Goal: Navigation & Orientation: Find specific page/section

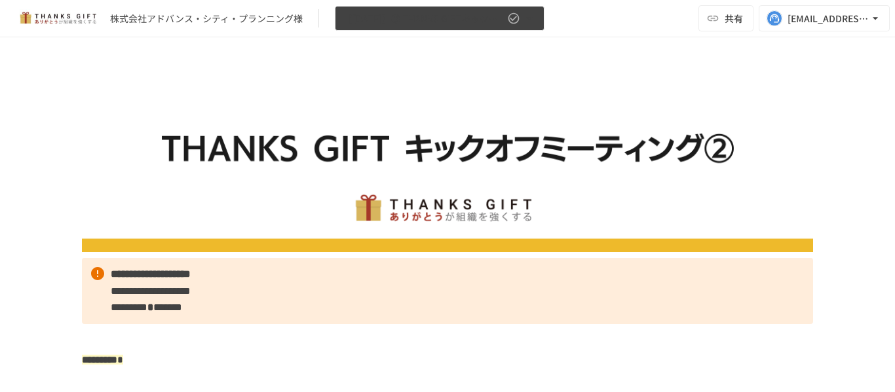
click at [535, 22] on icon "button" at bounding box center [529, 18] width 13 height 13
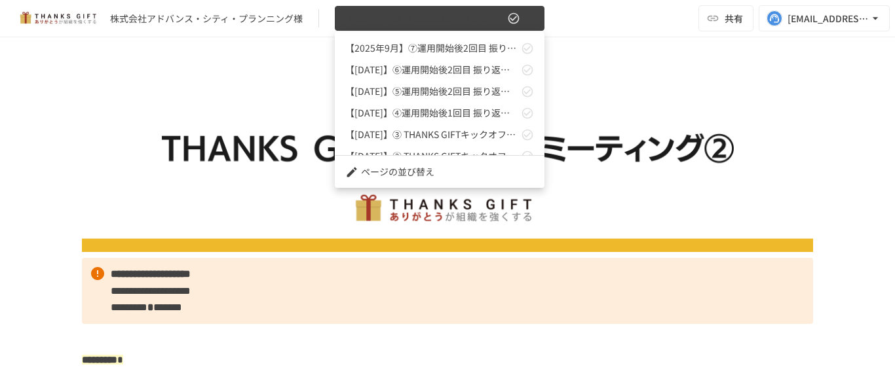
click at [535, 22] on div at bounding box center [447, 196] width 895 height 392
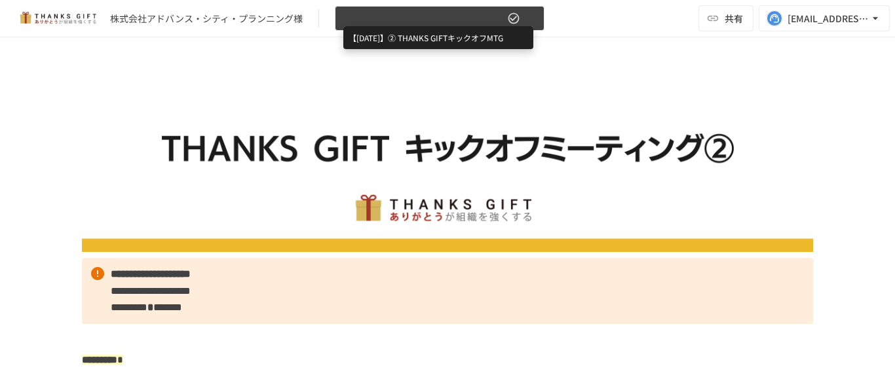
click at [424, 22] on span "【2025年5月】② THANKS GIFTキックオフMTG" at bounding box center [423, 18] width 161 height 16
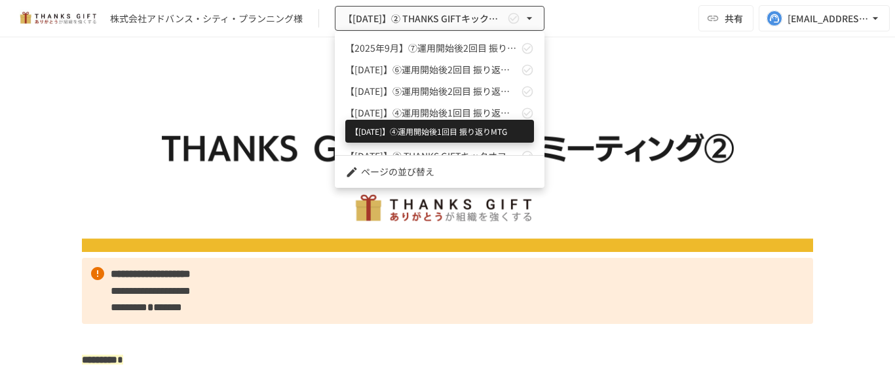
scroll to position [58, 0]
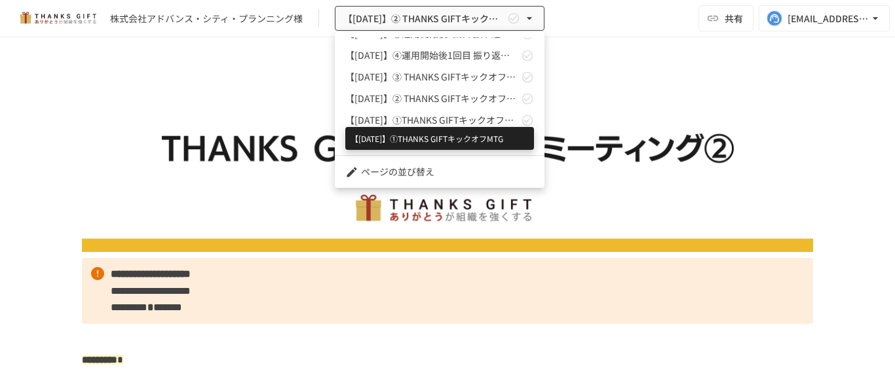
click at [463, 121] on span "【2025年4月】①THANKS GIFTキックオフMTG" at bounding box center [431, 120] width 173 height 14
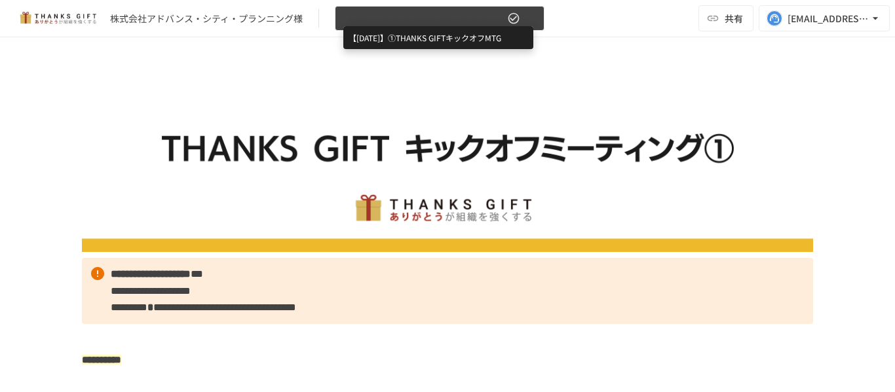
click at [482, 24] on span "【2025年4月】①THANKS GIFTキックオフMTG" at bounding box center [423, 18] width 161 height 16
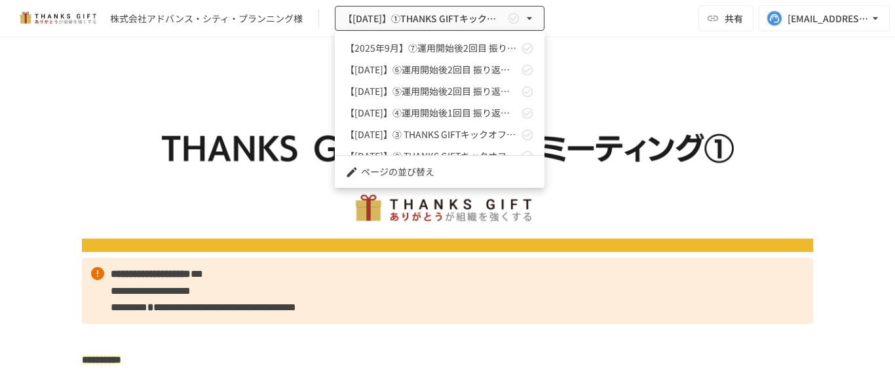
click at [645, 123] on div at bounding box center [447, 196] width 895 height 392
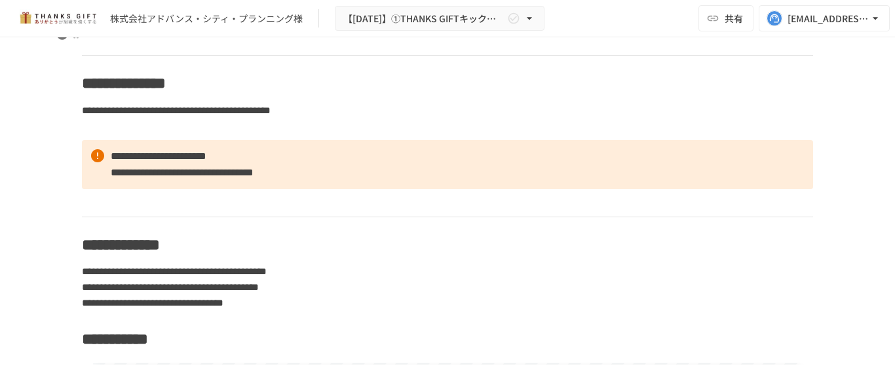
scroll to position [5056, 0]
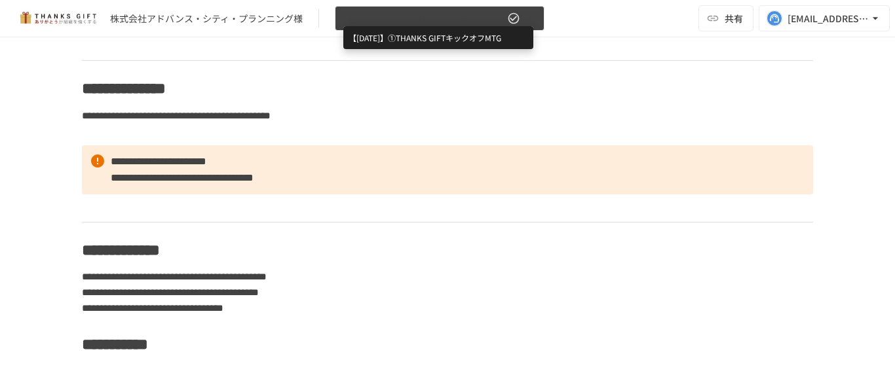
click at [480, 16] on span "【2025年4月】①THANKS GIFTキックオフMTG" at bounding box center [423, 18] width 161 height 16
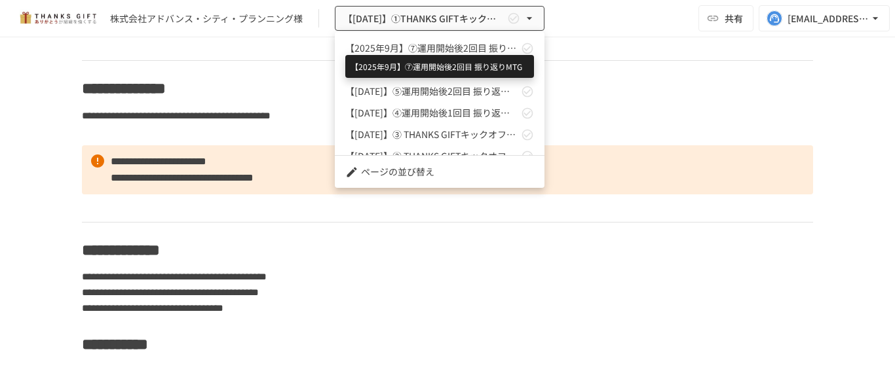
click at [479, 47] on span "【2025年9月】⑦運用開始後2回目 振り返りMTG" at bounding box center [431, 48] width 173 height 14
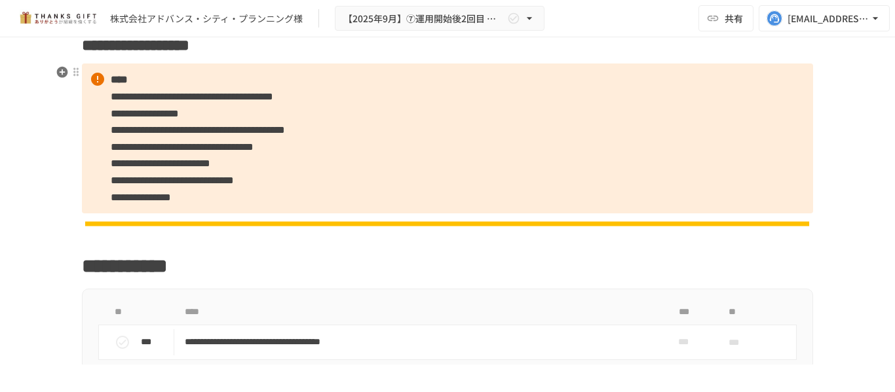
scroll to position [560, 0]
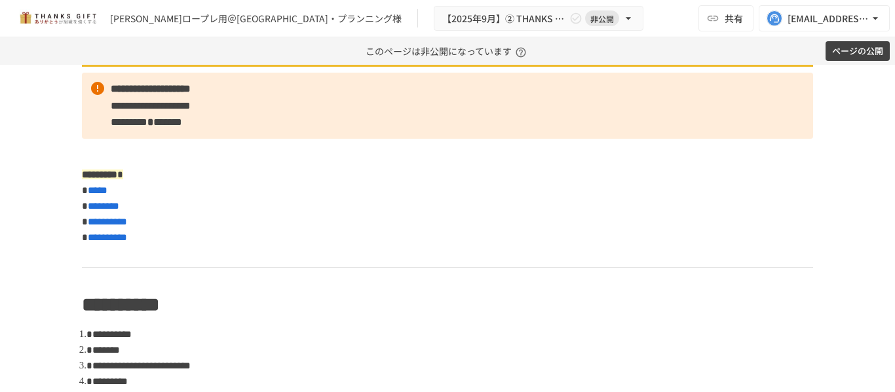
scroll to position [214, 0]
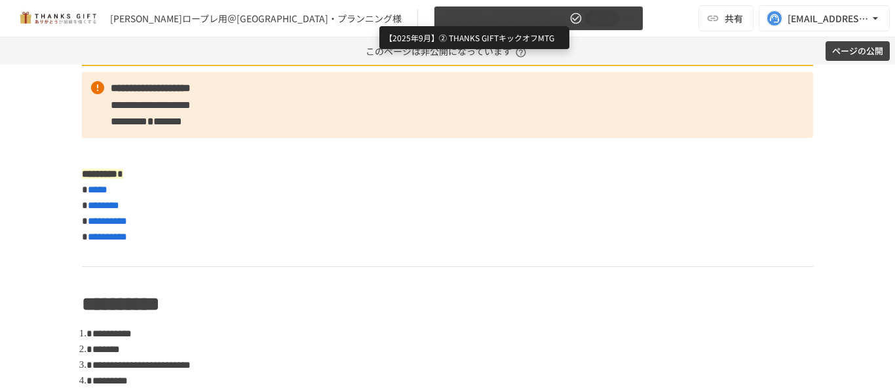
click at [468, 16] on span "【2025年9月】② THANKS GIFTキックオフMTG" at bounding box center [504, 18] width 124 height 16
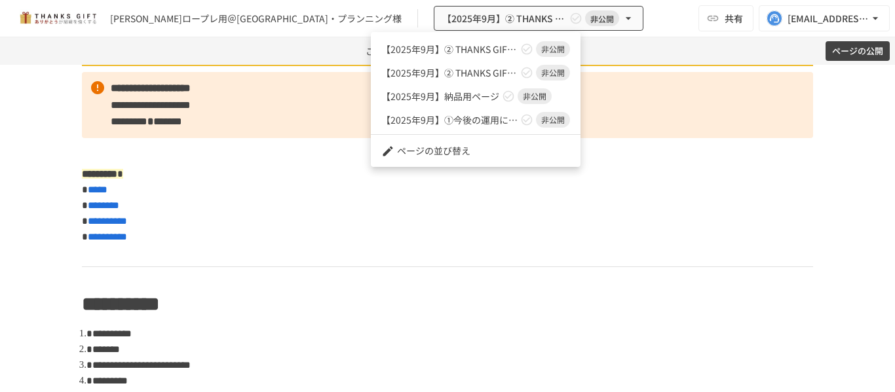
click at [592, 20] on div at bounding box center [447, 196] width 895 height 392
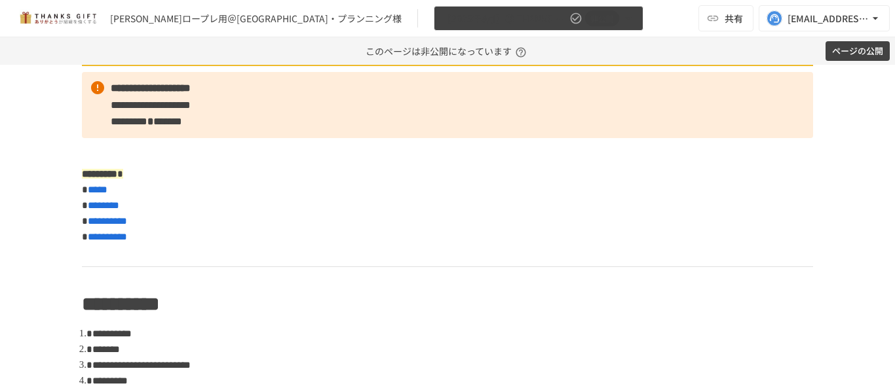
click at [534, 7] on button "【2025年9月】② THANKS GIFTキックオフMTG 非公開" at bounding box center [539, 19] width 210 height 26
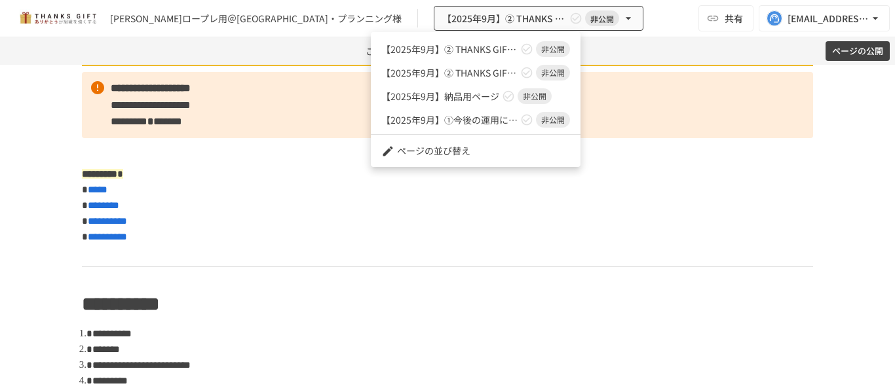
click at [635, 22] on div at bounding box center [447, 196] width 895 height 392
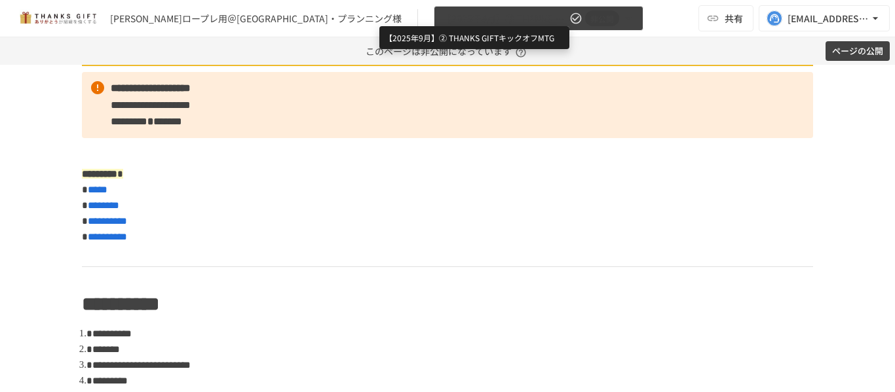
click at [499, 19] on span "【2025年9月】② THANKS GIFTキックオフMTG" at bounding box center [504, 18] width 124 height 16
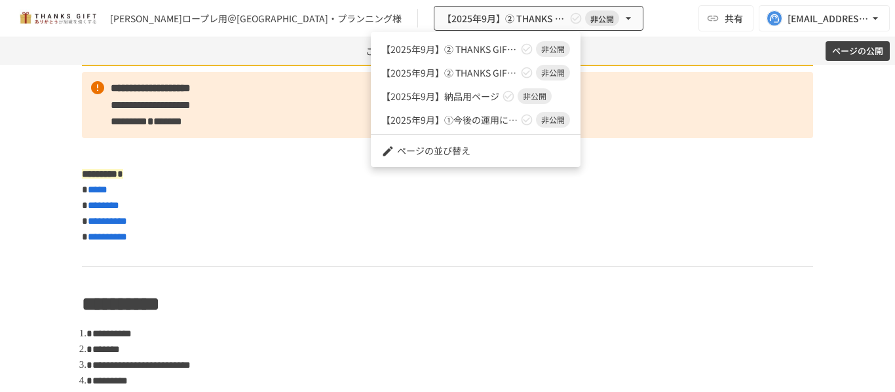
drag, startPoint x: 499, startPoint y: 19, endPoint x: 647, endPoint y: 18, distance: 148.7
click at [647, 18] on div at bounding box center [447, 196] width 895 height 392
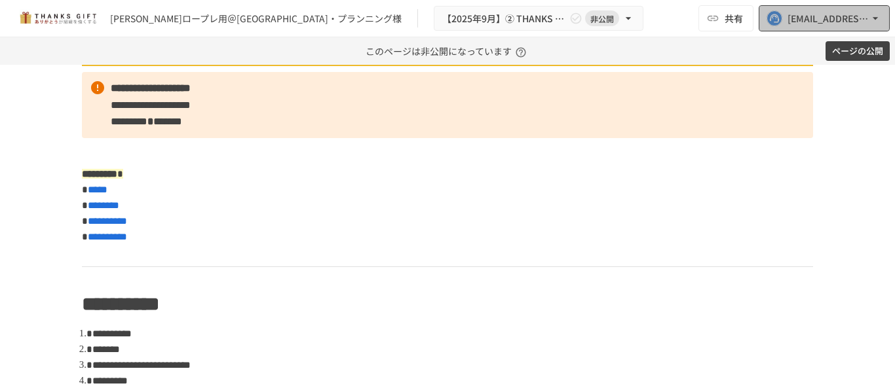
click at [828, 24] on div "[EMAIL_ADDRESS][DOMAIN_NAME]" at bounding box center [828, 18] width 81 height 16
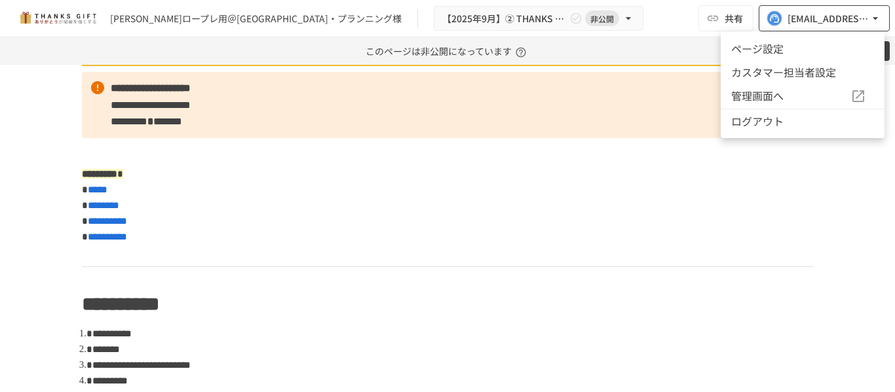
click at [828, 24] on div at bounding box center [447, 196] width 895 height 392
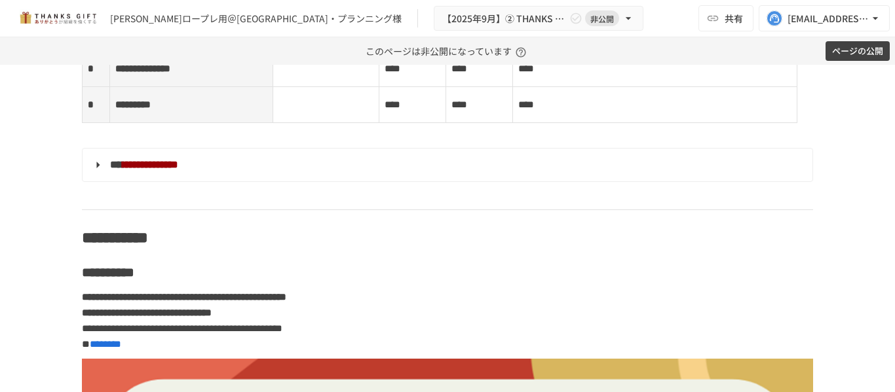
scroll to position [3155, 0]
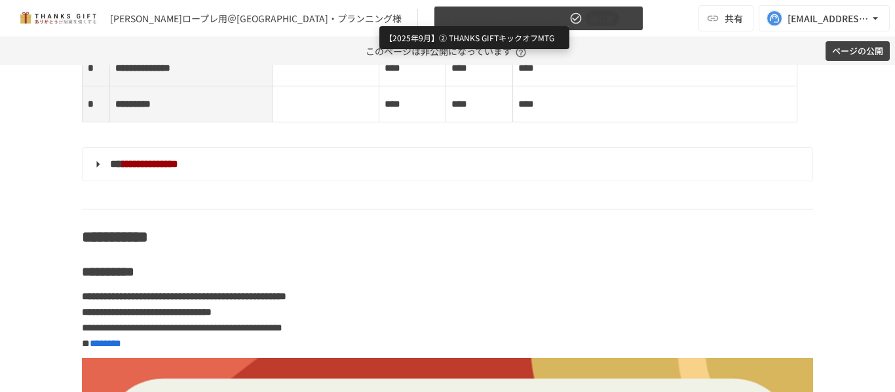
click at [442, 24] on span "【2025年9月】② THANKS GIFTキックオフMTG" at bounding box center [504, 18] width 124 height 16
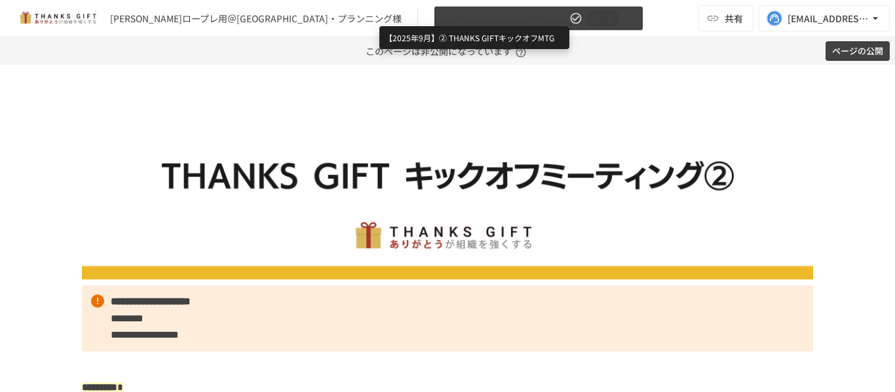
click at [484, 16] on span "【2025年9月】② THANKS GIFTキックオフMTG" at bounding box center [504, 18] width 124 height 16
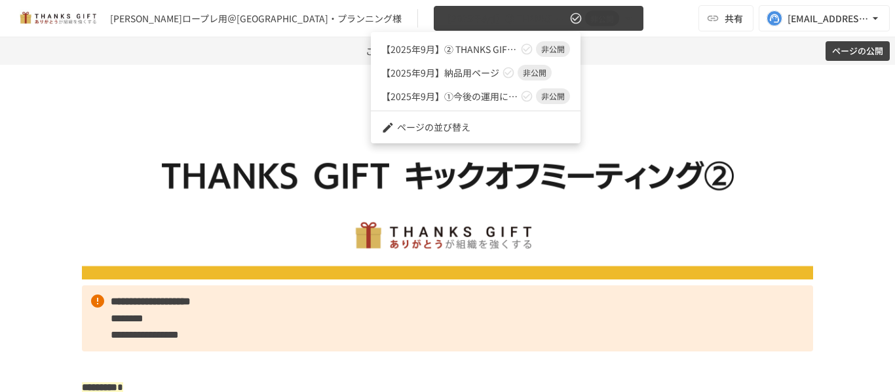
click at [484, 16] on div at bounding box center [447, 196] width 895 height 392
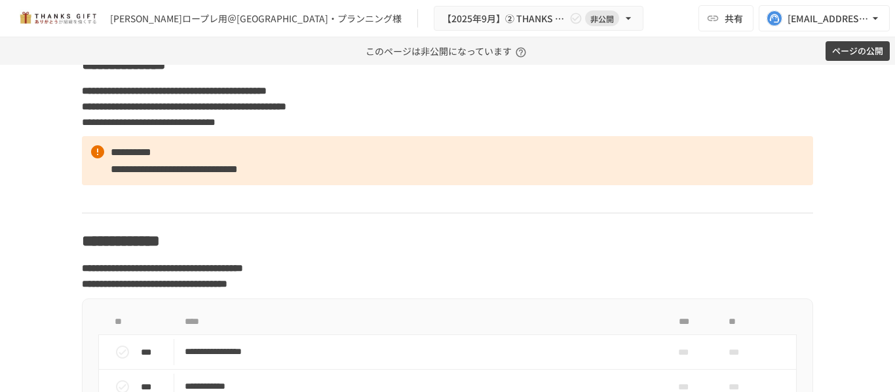
scroll to position [4569, 0]
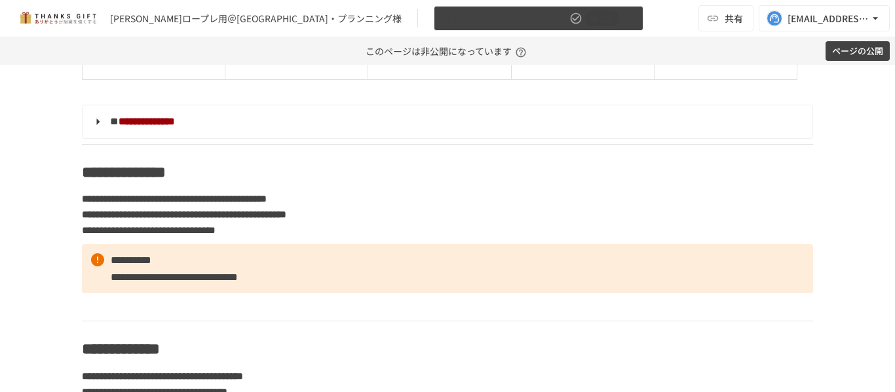
click at [539, 7] on button "【2025年9月】② THANKS GIFTキックオフMTG 非公開" at bounding box center [539, 19] width 210 height 26
